Goal: Find specific page/section

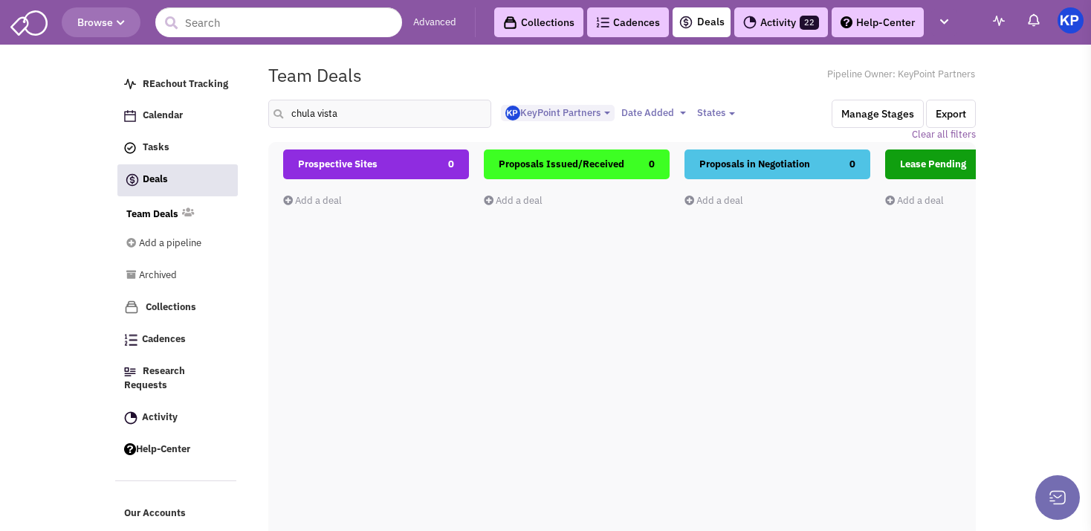
select select "1900"
select select
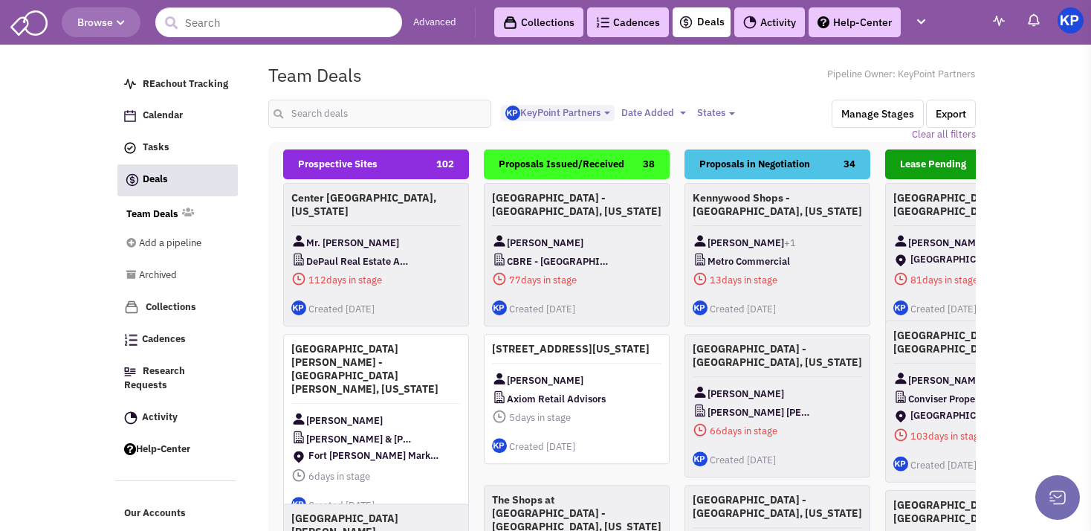
select select "1900"
select select
click at [542, 88] on div "Team Deals Pipeline Owner: KeyPoint Partners" at bounding box center [622, 75] width 727 height 34
click at [773, 26] on link "Activity 22" at bounding box center [782, 22] width 94 height 30
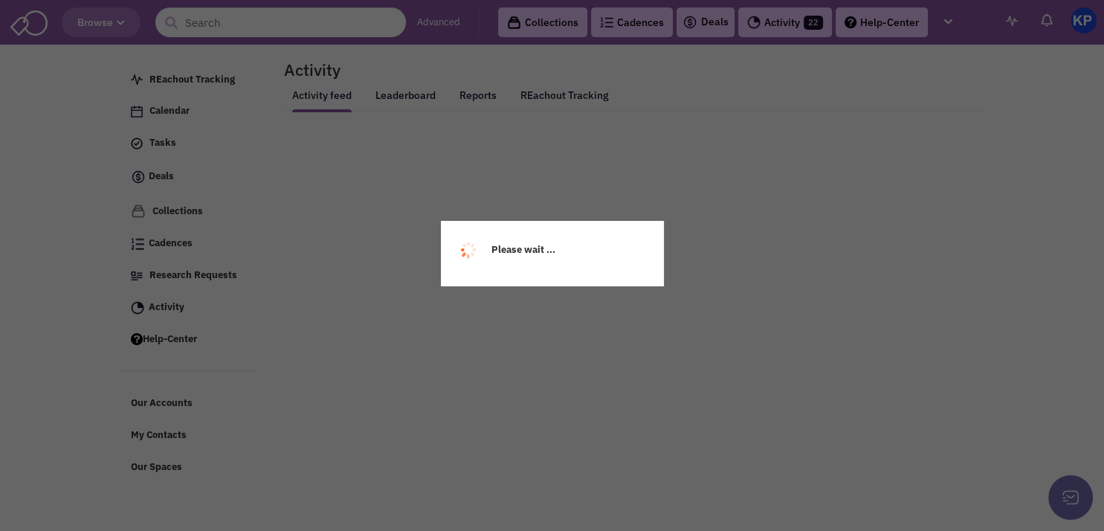
select select
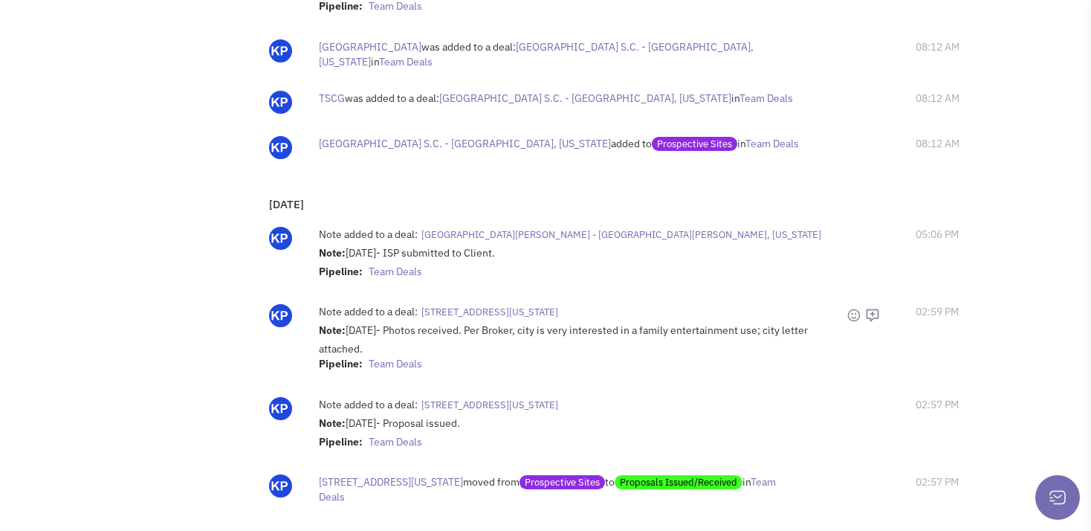
scroll to position [1460, 0]
